Goal: Transaction & Acquisition: Subscribe to service/newsletter

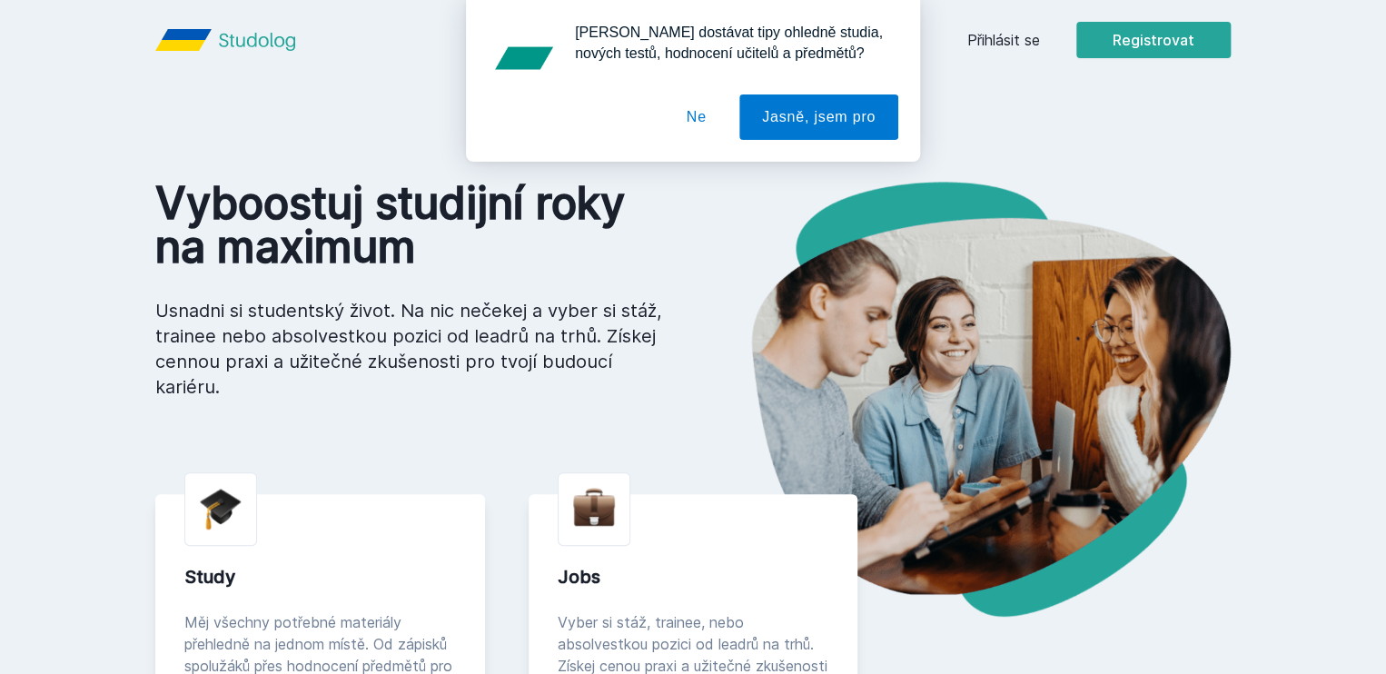
click at [708, 117] on button "Ne" at bounding box center [696, 116] width 65 height 45
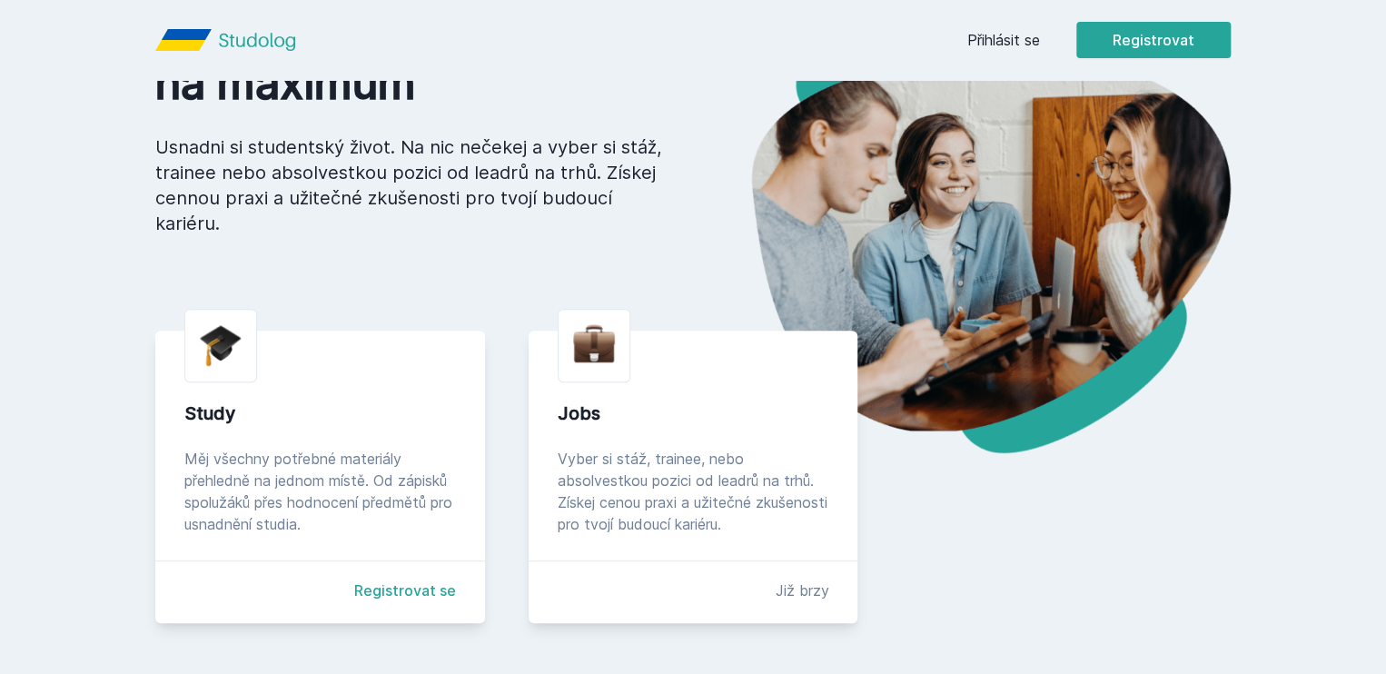
scroll to position [104, 0]
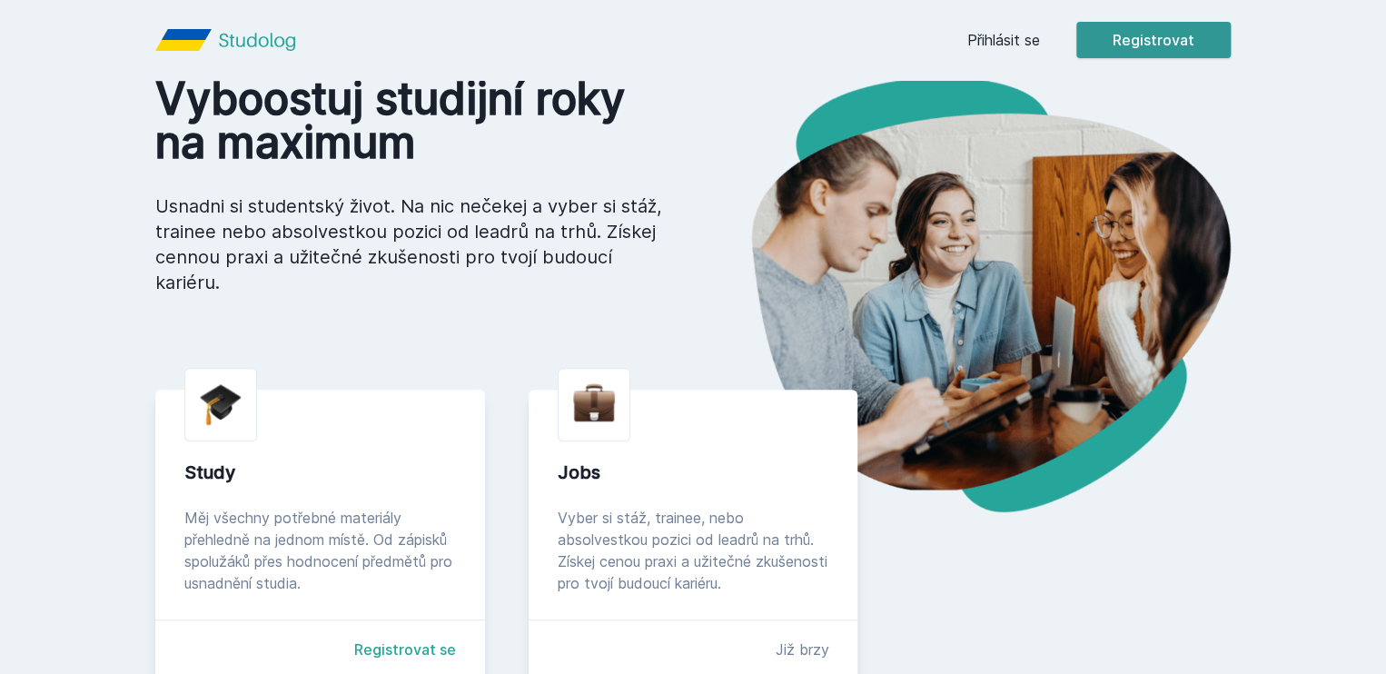
click at [1231, 28] on button "Registrovat" at bounding box center [1153, 40] width 154 height 36
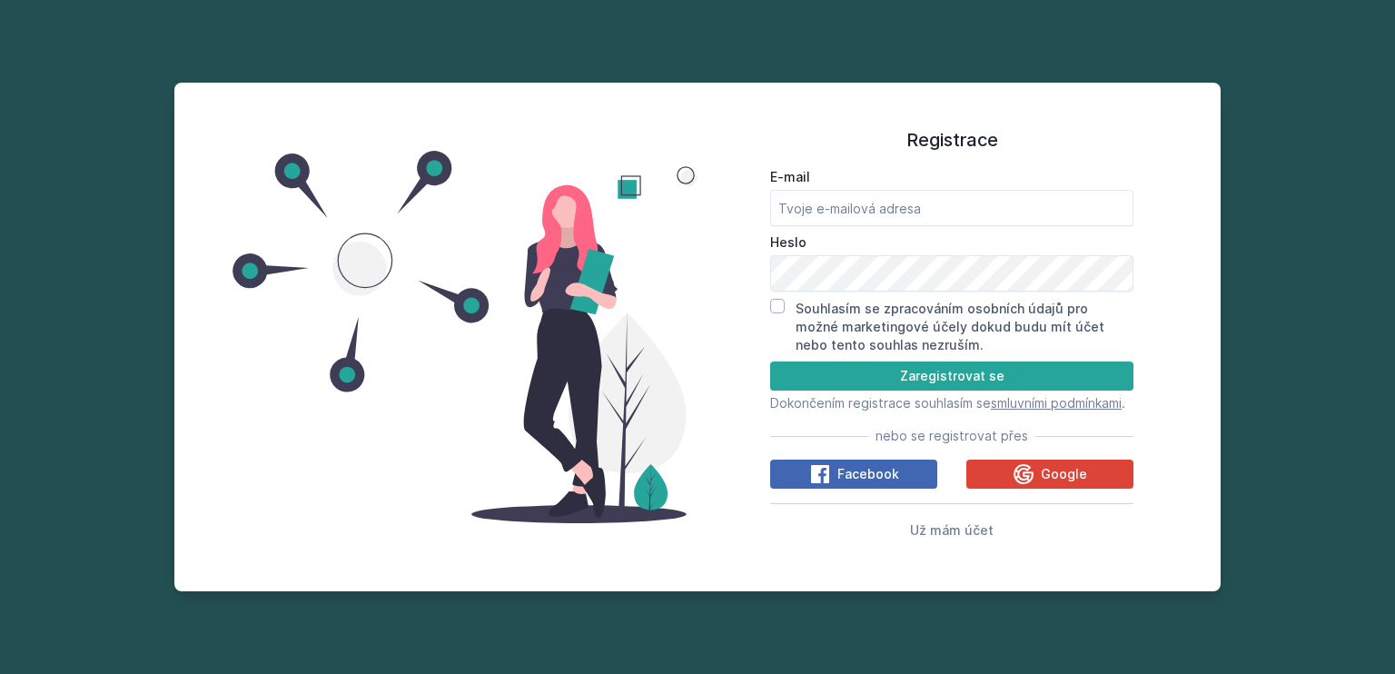
click at [1311, 307] on div "Registrace E-mail Heslo Souhlasím se zpracováním osobních údajů pro možné marke…" at bounding box center [697, 337] width 1395 height 674
click at [22, 203] on div "Registrace E-mail Heslo Souhlasím se zpracováním osobních údajů pro možné marke…" at bounding box center [697, 337] width 1395 height 674
